Goal: Information Seeking & Learning: Learn about a topic

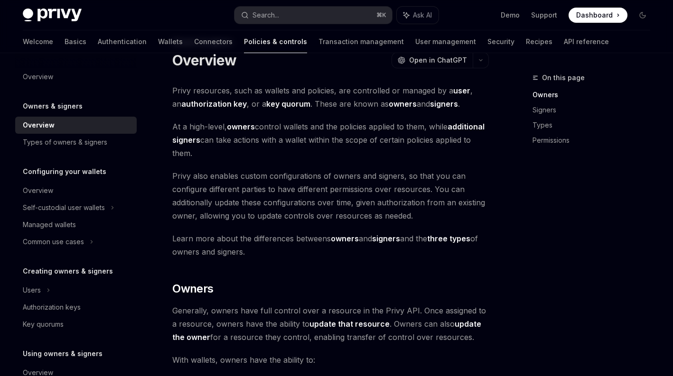
scroll to position [40, 0]
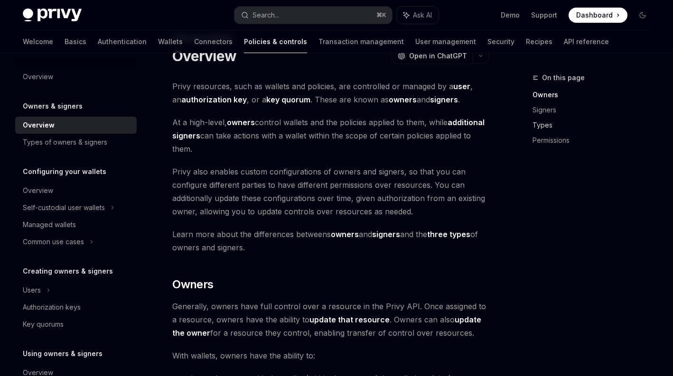
click at [549, 123] on link "Types" at bounding box center [594, 125] width 125 height 15
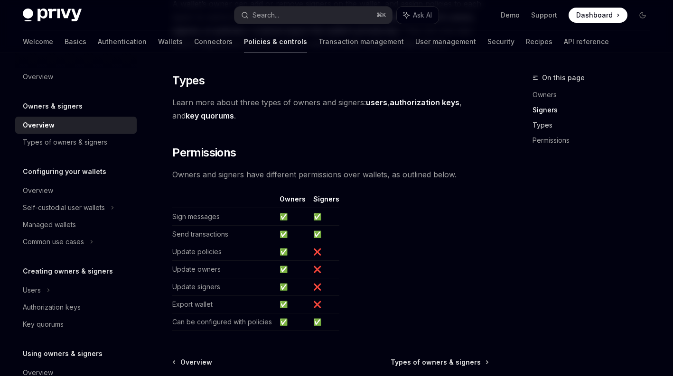
scroll to position [742, 0]
click at [208, 115] on strong "key quorums" at bounding box center [210, 114] width 48 height 9
type textarea "*"
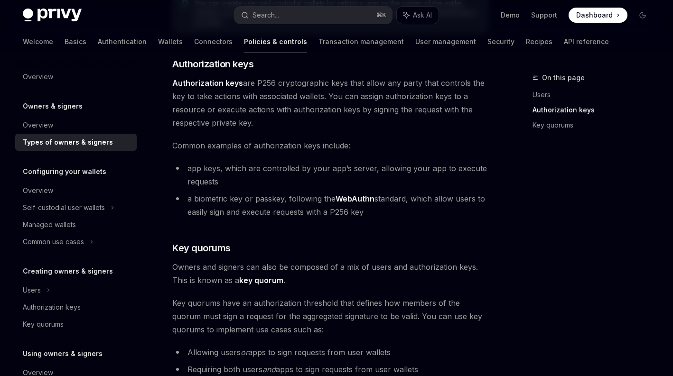
scroll to position [233, 0]
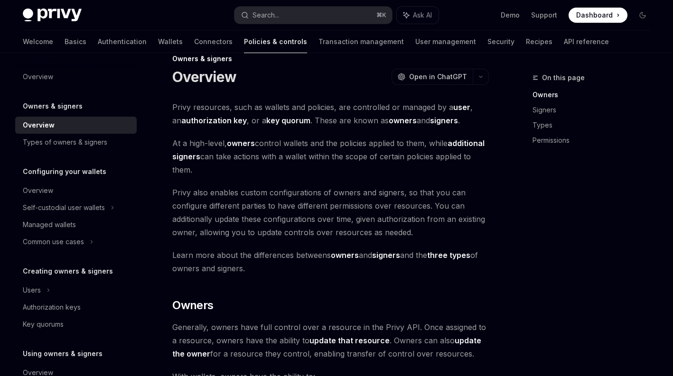
click at [284, 119] on strong "key quorum" at bounding box center [288, 120] width 44 height 9
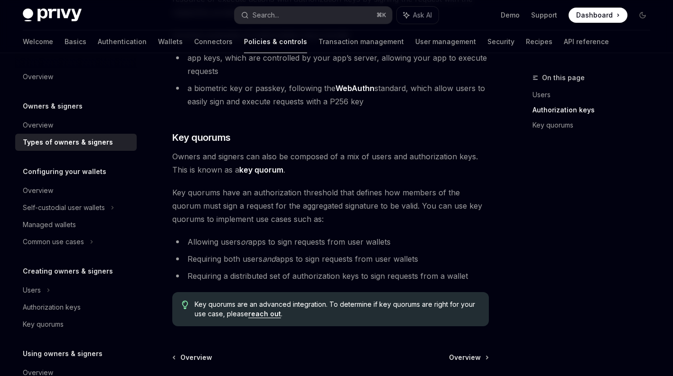
scroll to position [354, 0]
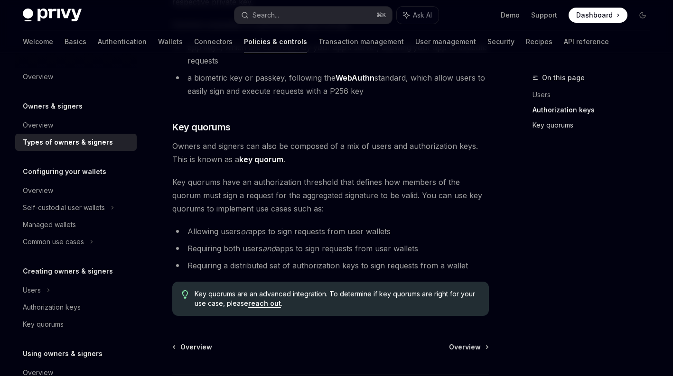
click at [540, 124] on link "Key quorums" at bounding box center [594, 125] width 125 height 15
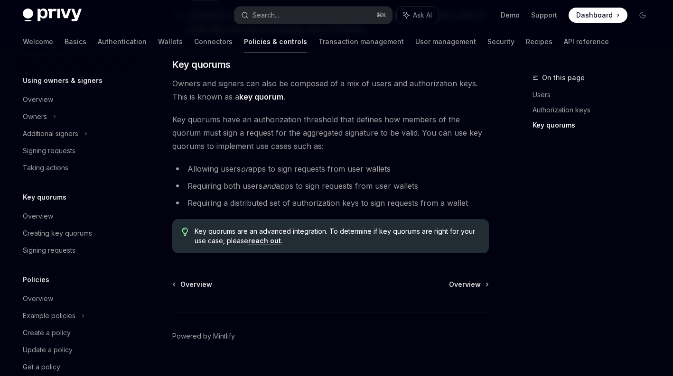
scroll to position [274, 0]
click at [75, 250] on div "Signing requests" at bounding box center [77, 249] width 108 height 11
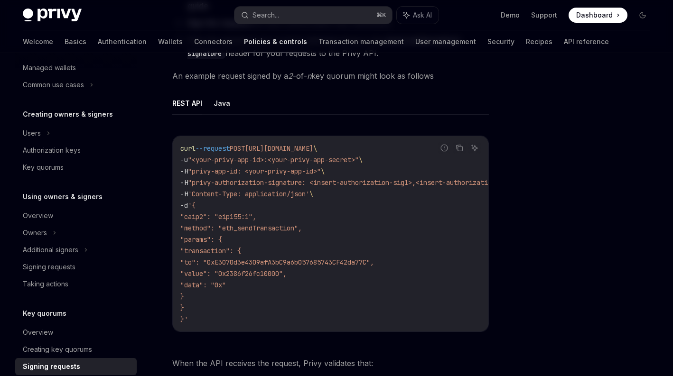
scroll to position [152, 0]
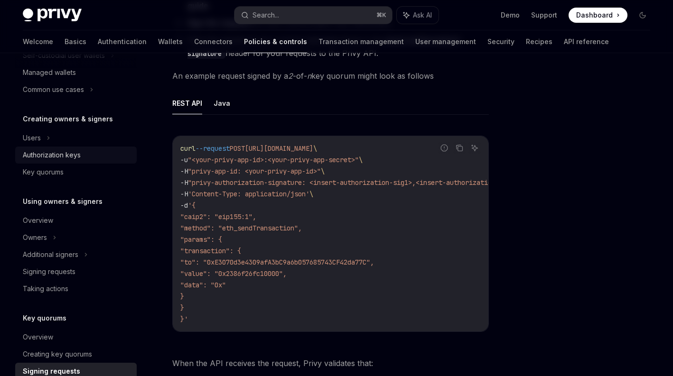
click at [53, 159] on div "Authorization keys" at bounding box center [52, 154] width 58 height 11
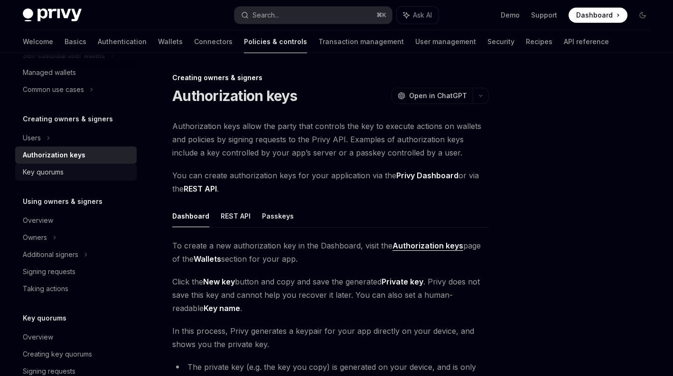
click at [50, 171] on div "Key quorums" at bounding box center [43, 172] width 41 height 11
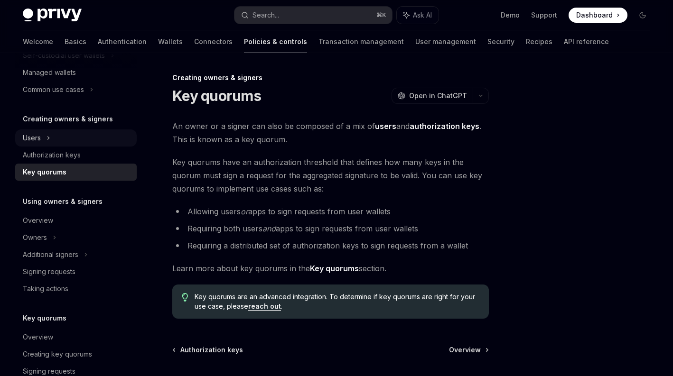
click at [49, 136] on icon at bounding box center [49, 137] width 4 height 11
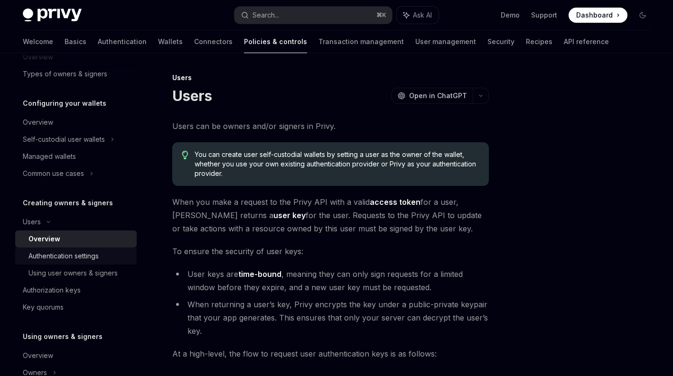
scroll to position [68, 0]
click at [65, 159] on div "Managed wallets" at bounding box center [49, 156] width 53 height 11
type textarea "*"
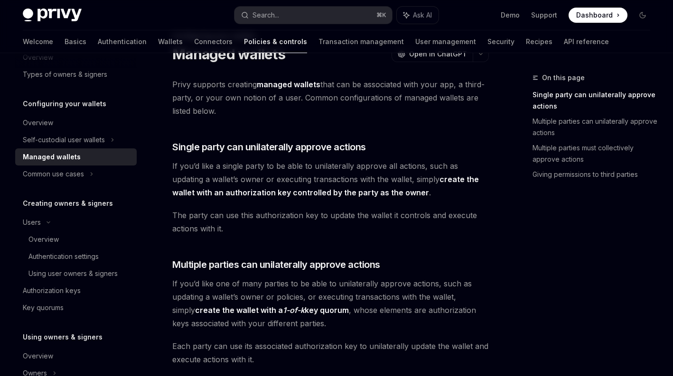
scroll to position [50, 0]
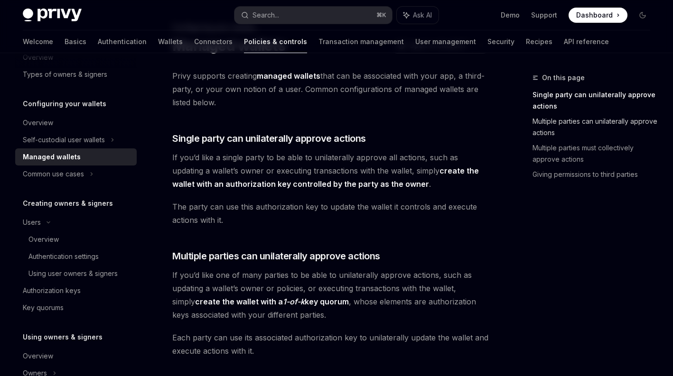
click at [566, 126] on link "Multiple parties can unilaterally approve actions" at bounding box center [594, 127] width 125 height 27
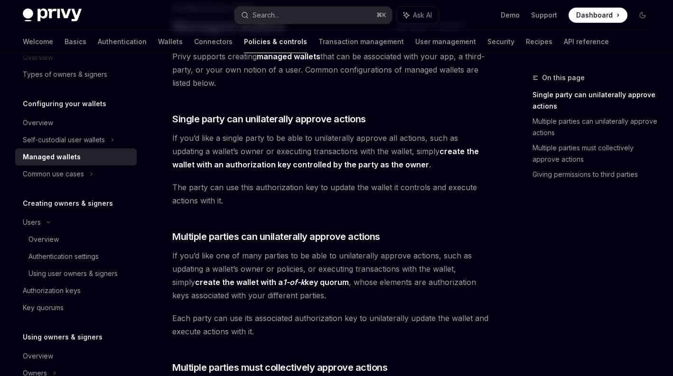
scroll to position [71, 0]
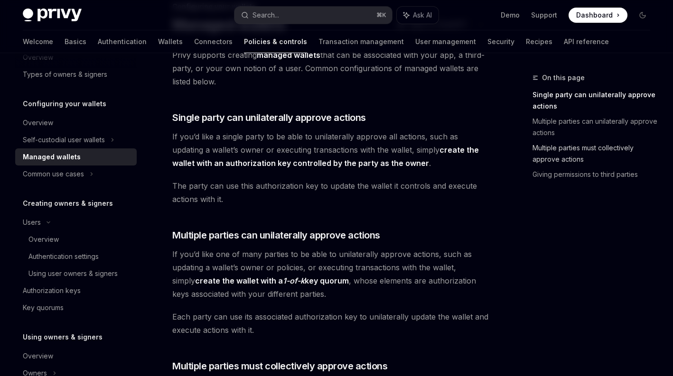
click at [568, 158] on link "Multiple parties must collectively approve actions" at bounding box center [594, 153] width 125 height 27
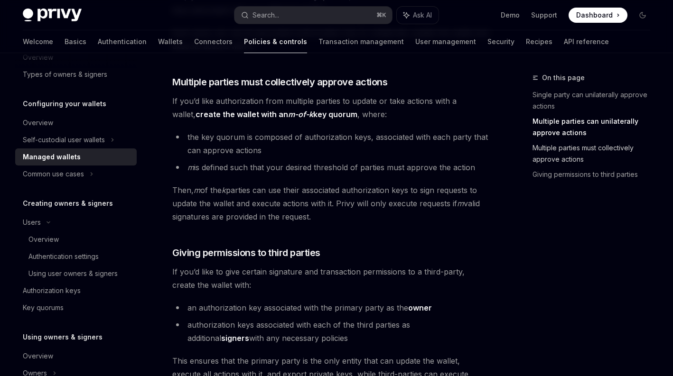
scroll to position [359, 0]
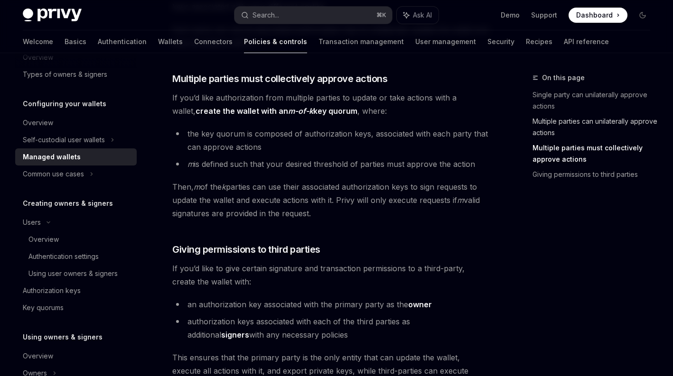
click at [604, 119] on link "Multiple parties can unilaterally approve actions" at bounding box center [594, 127] width 125 height 27
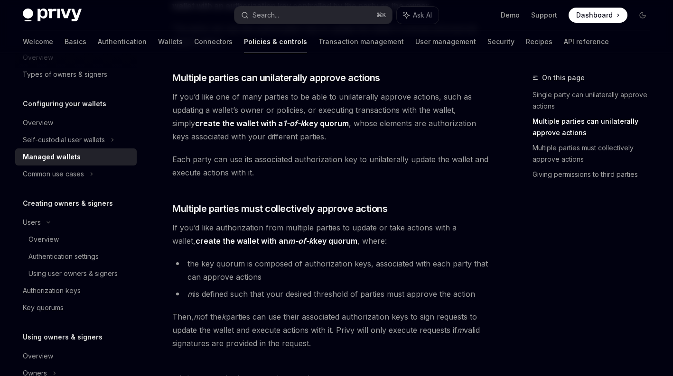
scroll to position [228, 0]
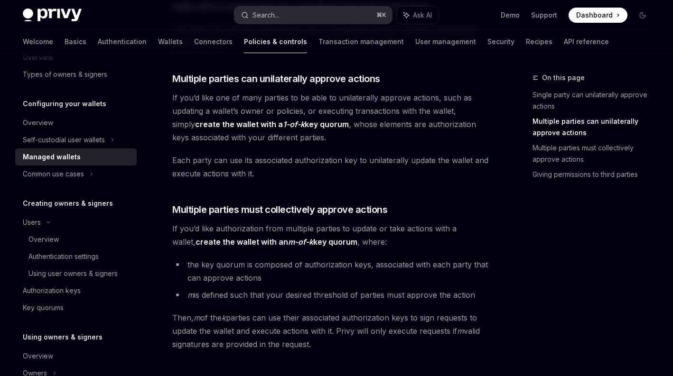
click at [340, 7] on button "Search... ⌘ K" at bounding box center [313, 15] width 158 height 17
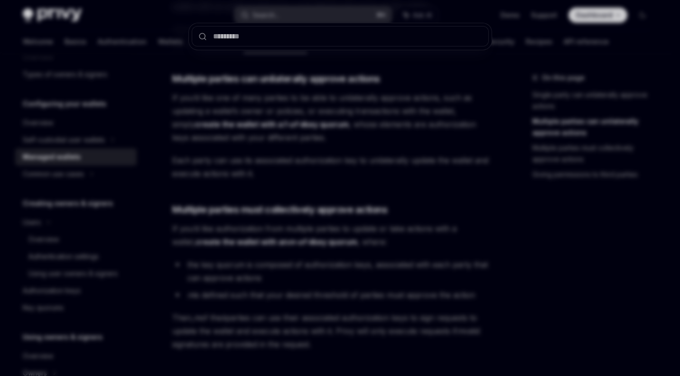
type input "**********"
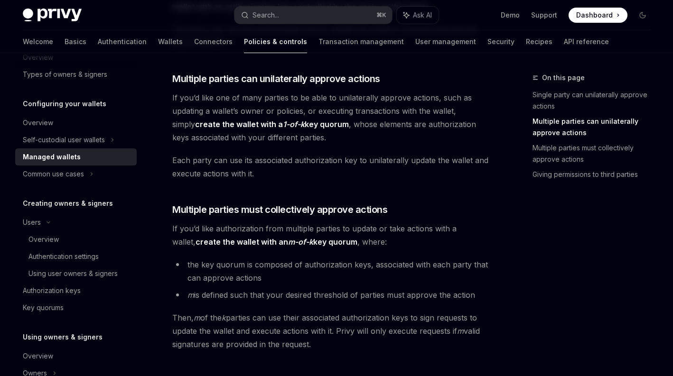
type textarea "*"
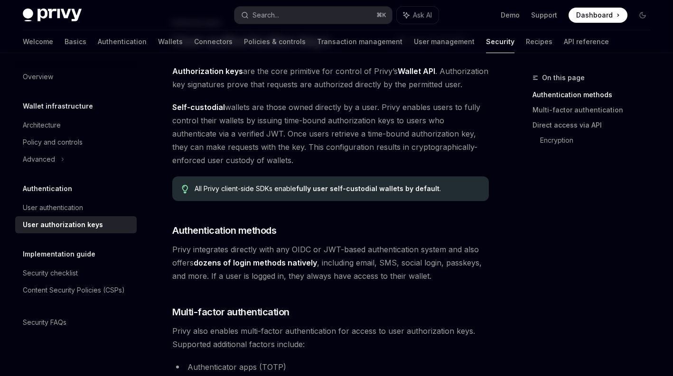
scroll to position [55, 0]
click at [339, 7] on button "Search... ⌘ K" at bounding box center [313, 15] width 158 height 17
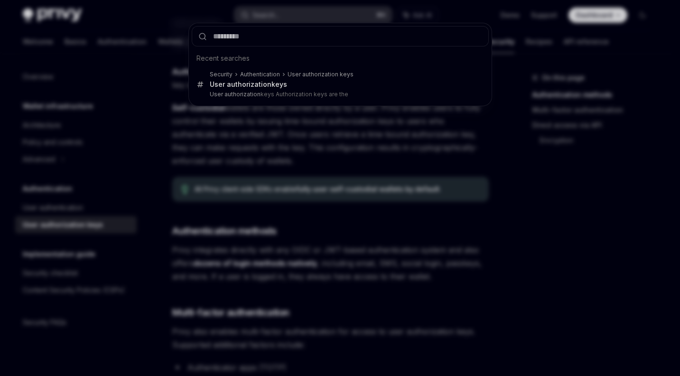
type input "**********"
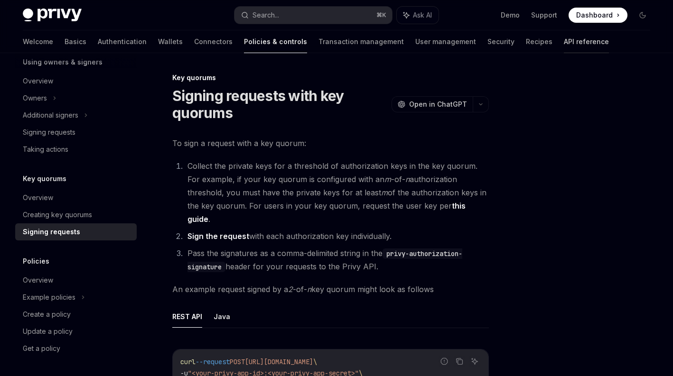
click at [564, 45] on link "API reference" at bounding box center [586, 41] width 45 height 23
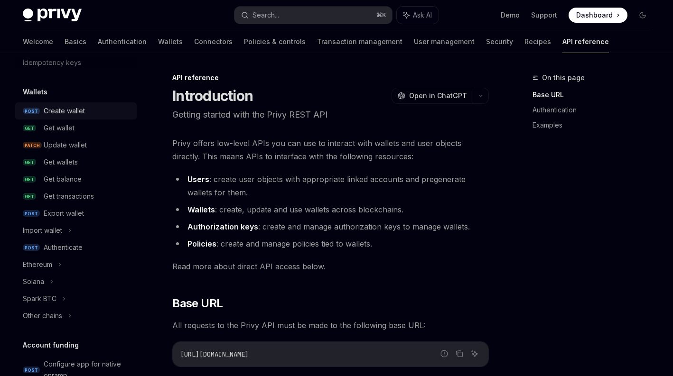
scroll to position [65, 0]
click at [67, 111] on div "Create wallet" at bounding box center [64, 110] width 41 height 11
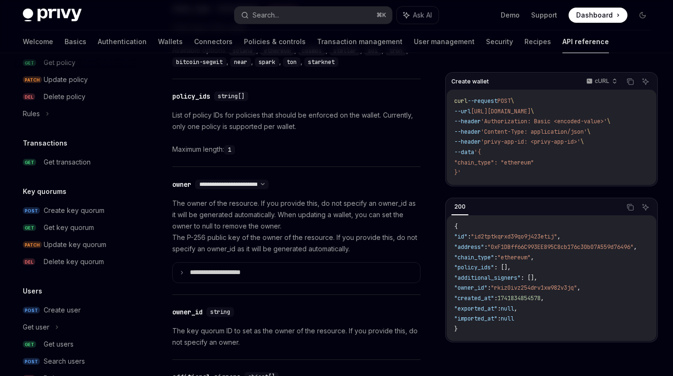
scroll to position [621, 0]
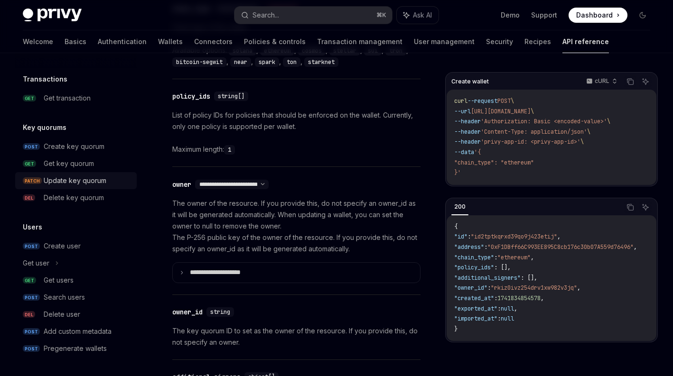
click at [90, 182] on div "Update key quorum" at bounding box center [75, 180] width 63 height 11
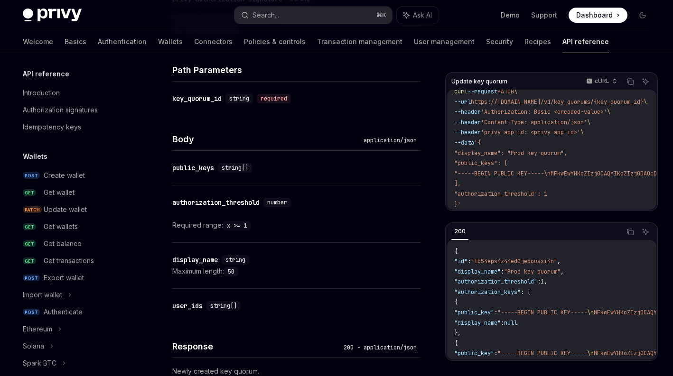
scroll to position [373, 0]
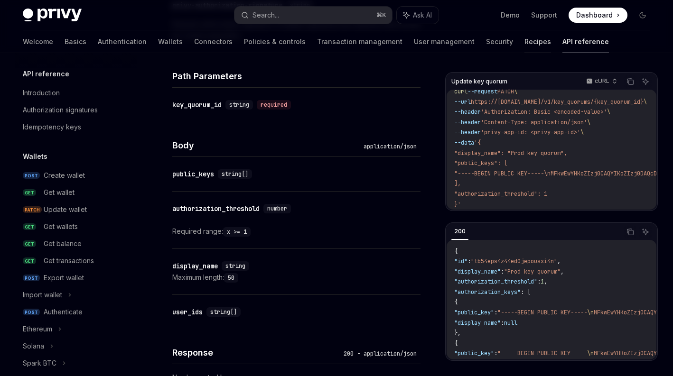
click at [524, 42] on link "Recipes" at bounding box center [537, 41] width 27 height 23
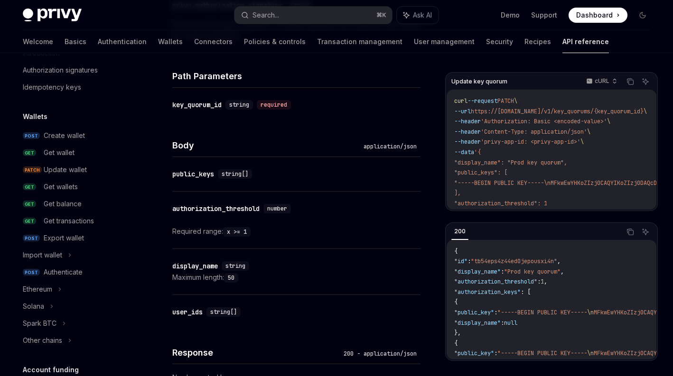
scroll to position [40, 0]
click at [68, 133] on div "Create wallet" at bounding box center [64, 135] width 41 height 11
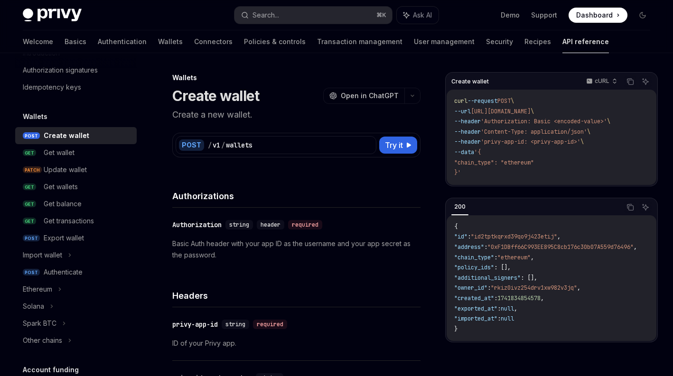
type textarea "*"
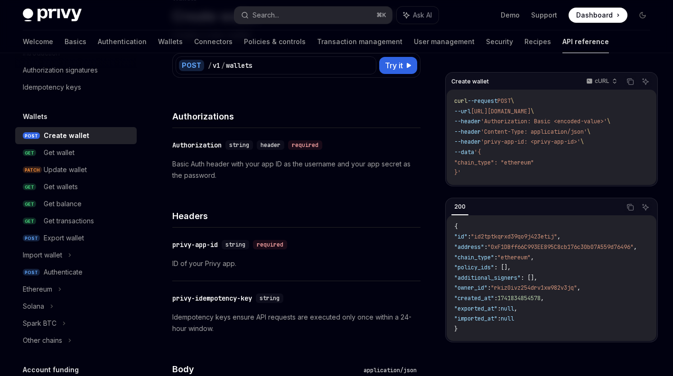
scroll to position [88, 0]
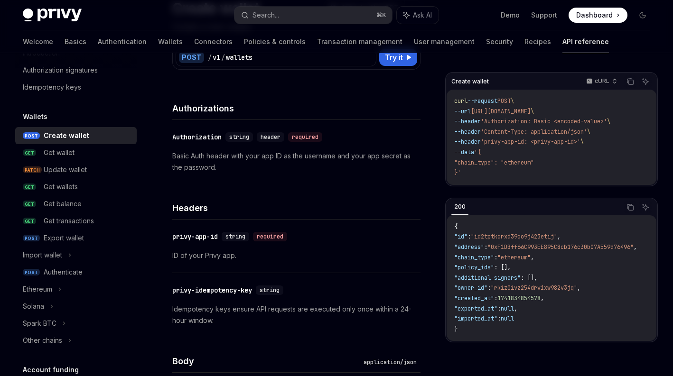
click at [313, 23] on div "Privy Docs home page Search... ⌘ K Ask AI Demo Support Dashboard Dashboard Sear…" at bounding box center [336, 15] width 627 height 30
click at [316, 17] on button "Search... ⌘ K" at bounding box center [313, 15] width 158 height 17
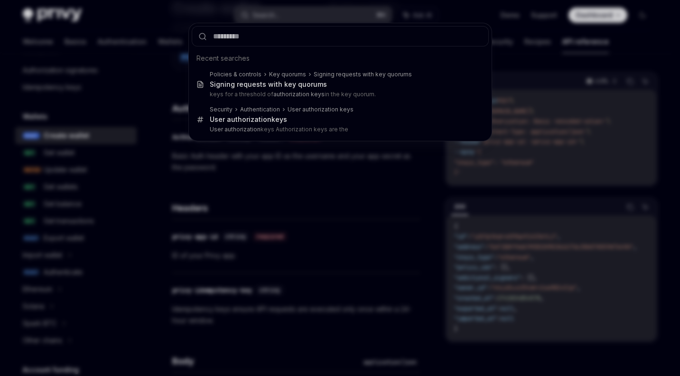
type input "**********"
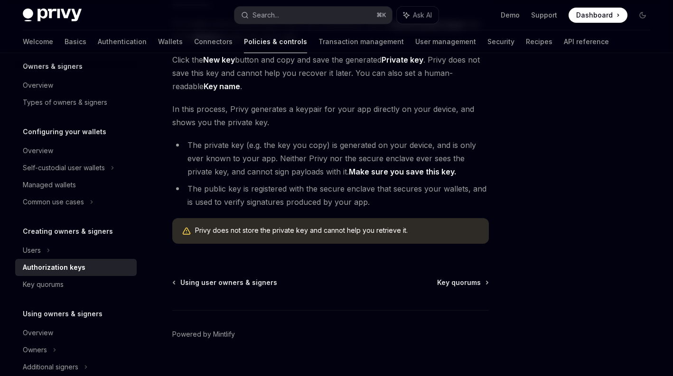
scroll to position [238, 0]
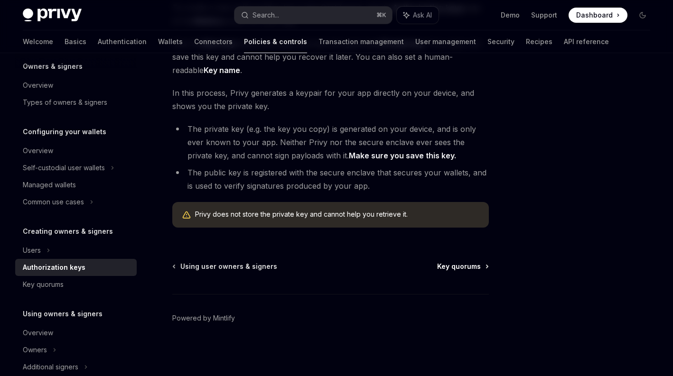
click at [445, 266] on span "Key quorums" at bounding box center [459, 266] width 44 height 9
type textarea "*"
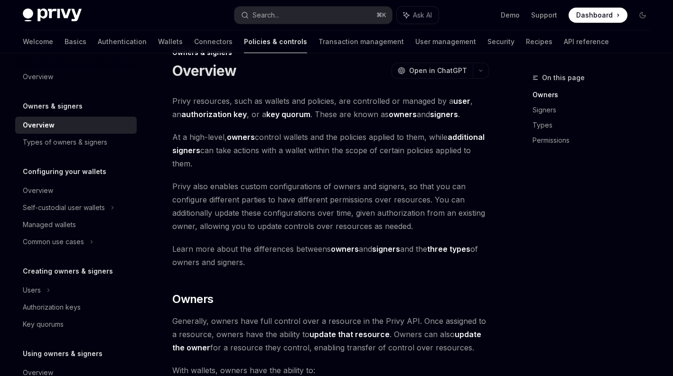
scroll to position [26, 0]
click at [552, 127] on link "Types" at bounding box center [594, 125] width 125 height 15
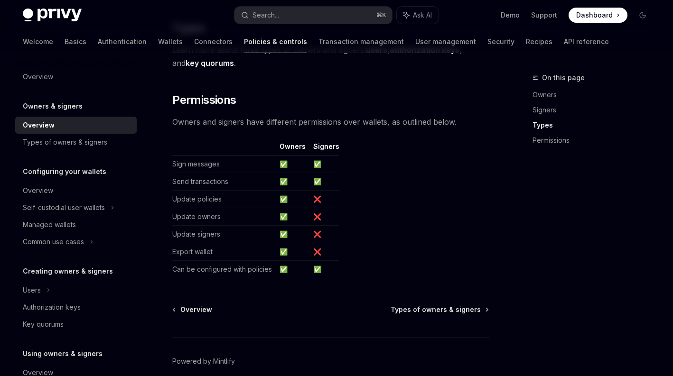
scroll to position [792, 0]
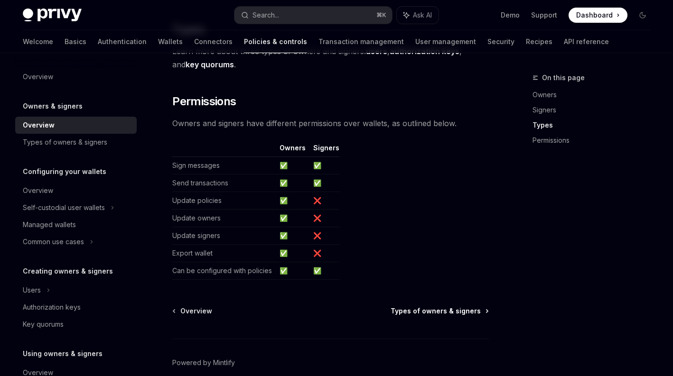
click at [440, 314] on span "Types of owners & signers" at bounding box center [436, 311] width 90 height 9
type textarea "*"
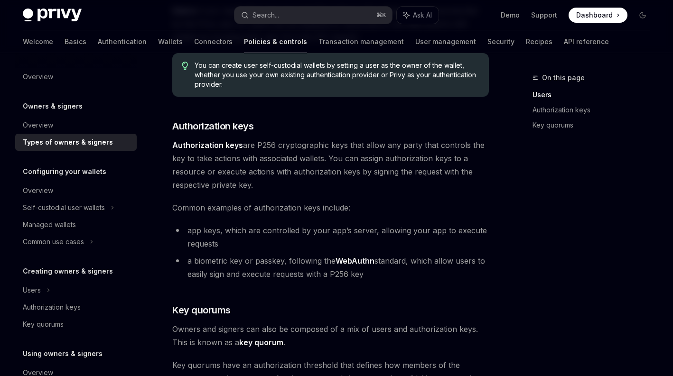
scroll to position [167, 0]
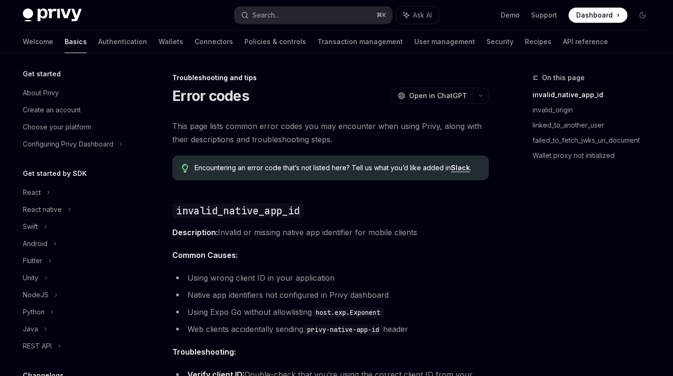
scroll to position [129, 0]
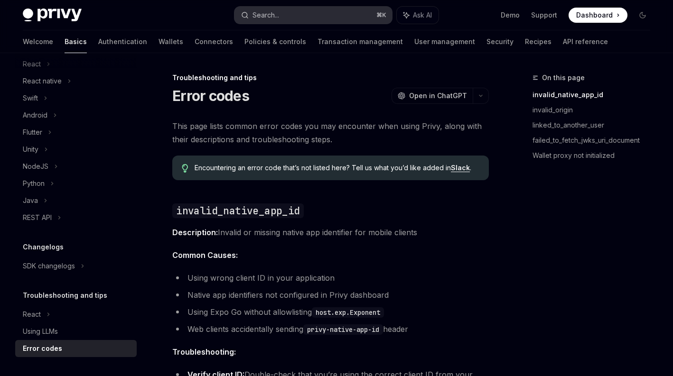
click at [326, 19] on button "Search... ⌘ K" at bounding box center [313, 15] width 158 height 17
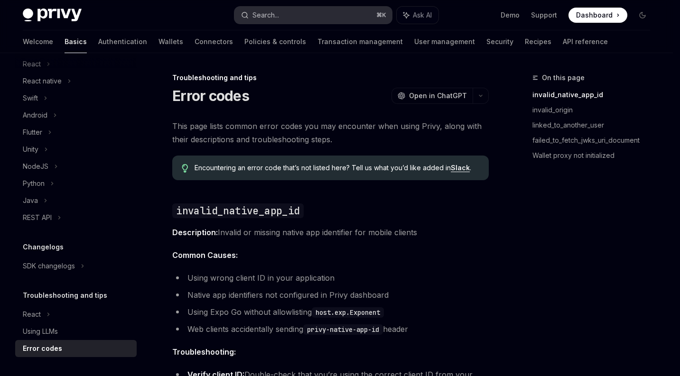
type input "**********"
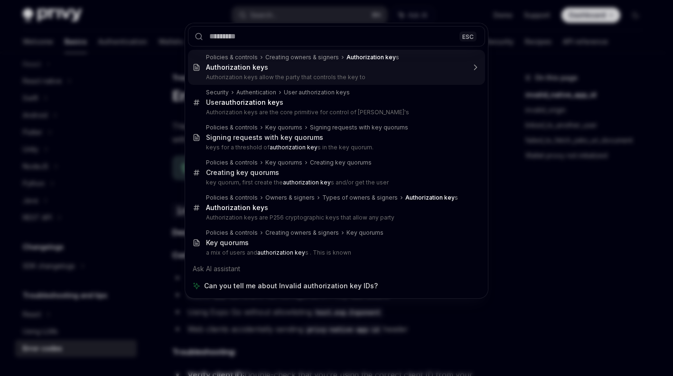
type textarea "*"
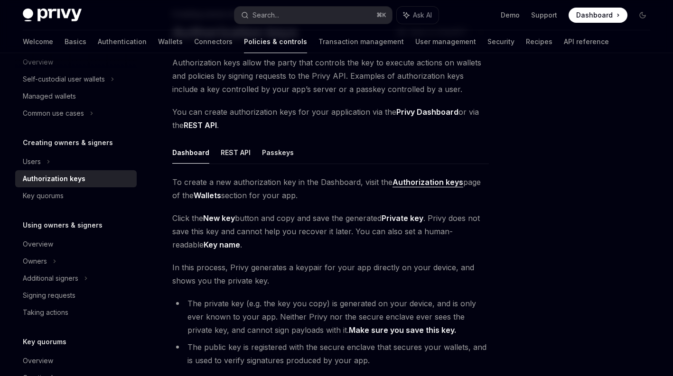
scroll to position [65, 0]
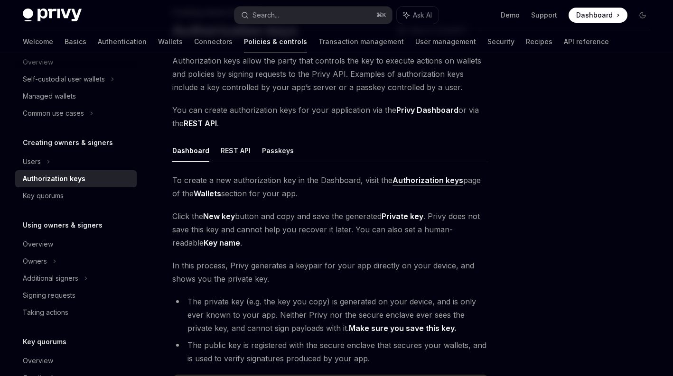
click at [364, 120] on span "You can create authorization keys for your application via the Privy Dashboard …" at bounding box center [330, 116] width 316 height 27
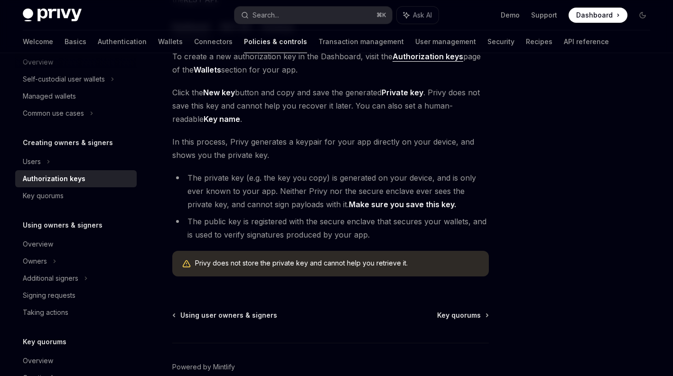
scroll to position [200, 0]
